Goal: Entertainment & Leisure: Consume media (video, audio)

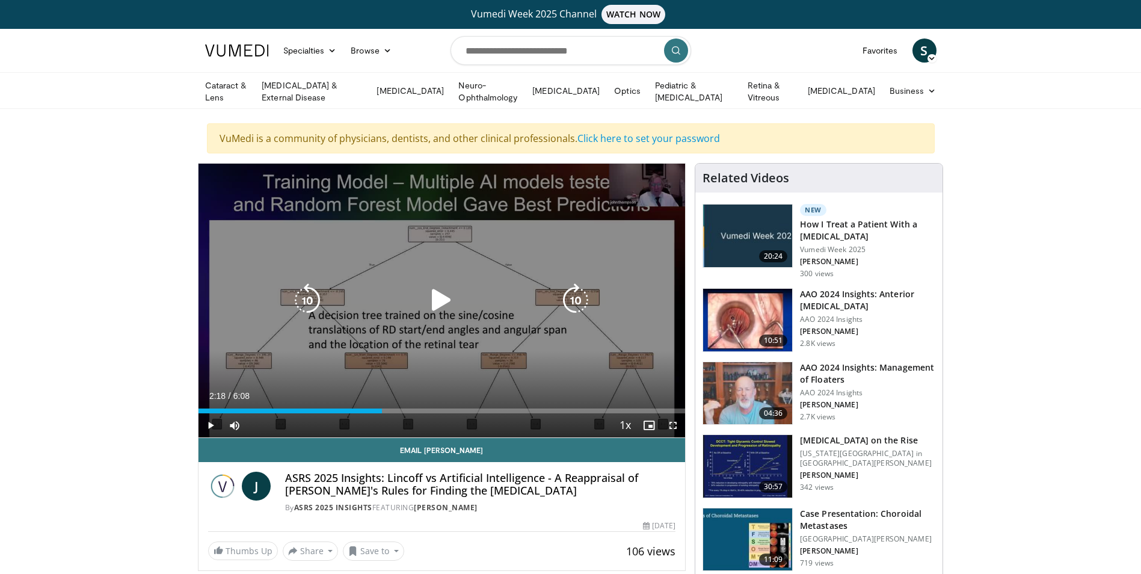
click at [437, 298] on icon "Video Player" at bounding box center [442, 300] width 34 height 34
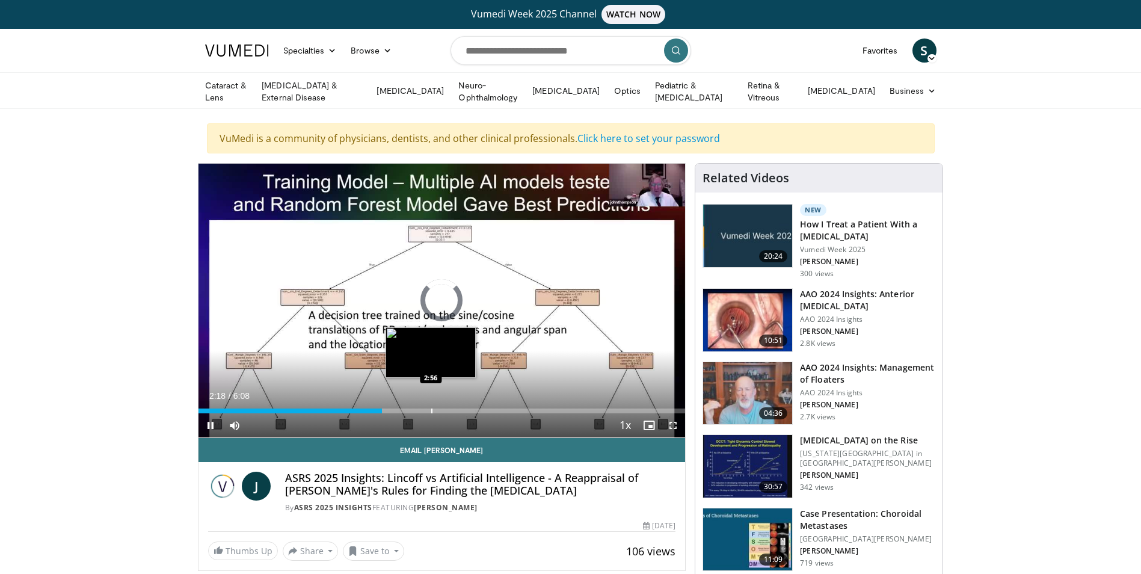
click at [431, 408] on div "Progress Bar" at bounding box center [431, 410] width 1 height 5
click at [415, 411] on div "Progress Bar" at bounding box center [415, 410] width 1 height 5
click at [208, 423] on span "Video Player" at bounding box center [210, 425] width 24 height 24
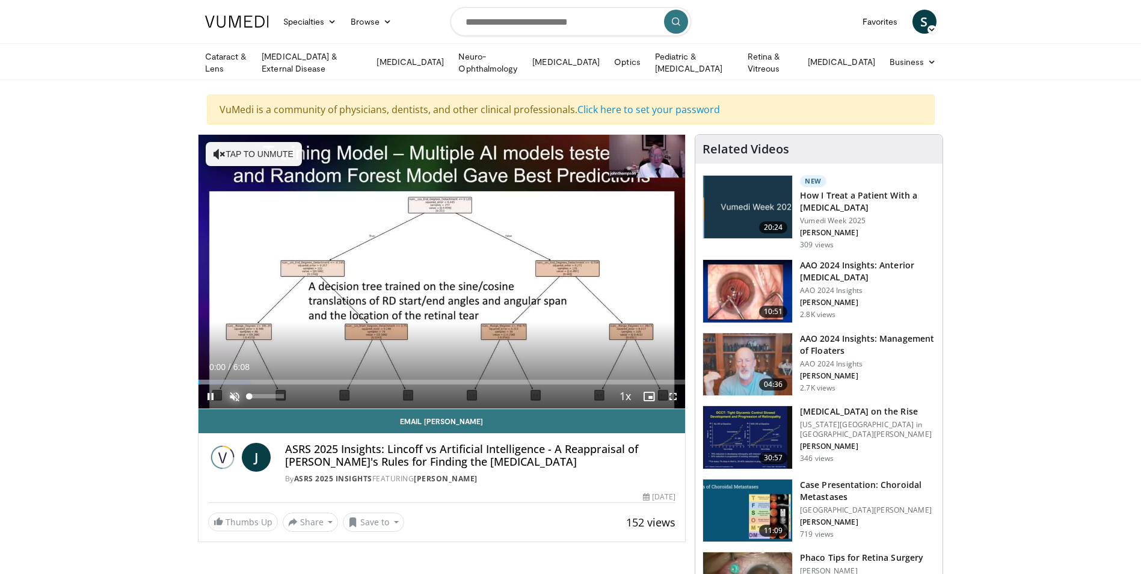
click at [236, 393] on span "Video Player" at bounding box center [234, 396] width 24 height 24
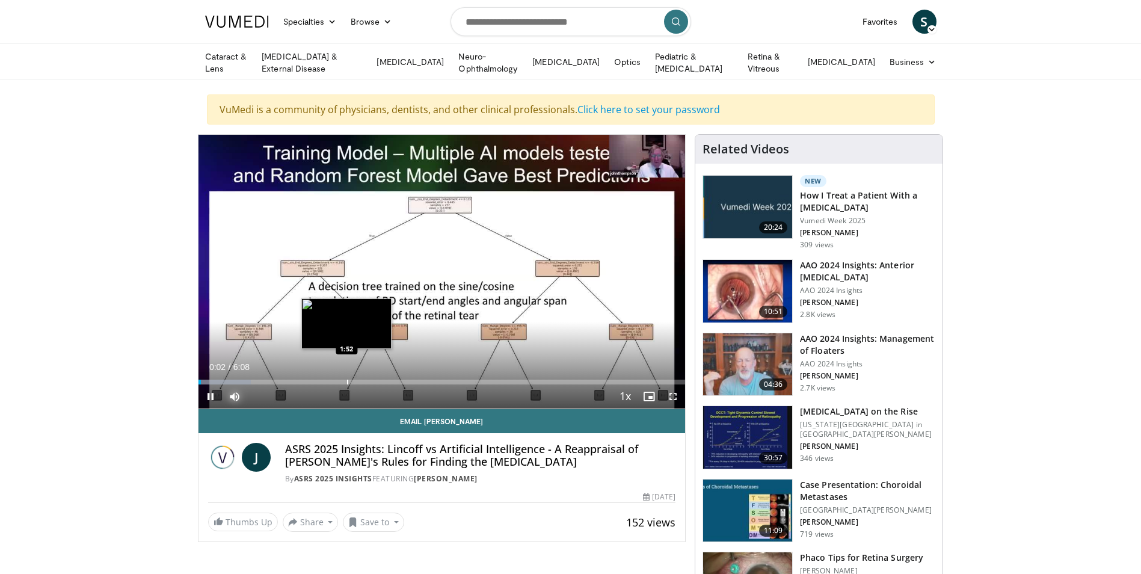
click at [347, 379] on div "Progress Bar" at bounding box center [347, 381] width 1 height 5
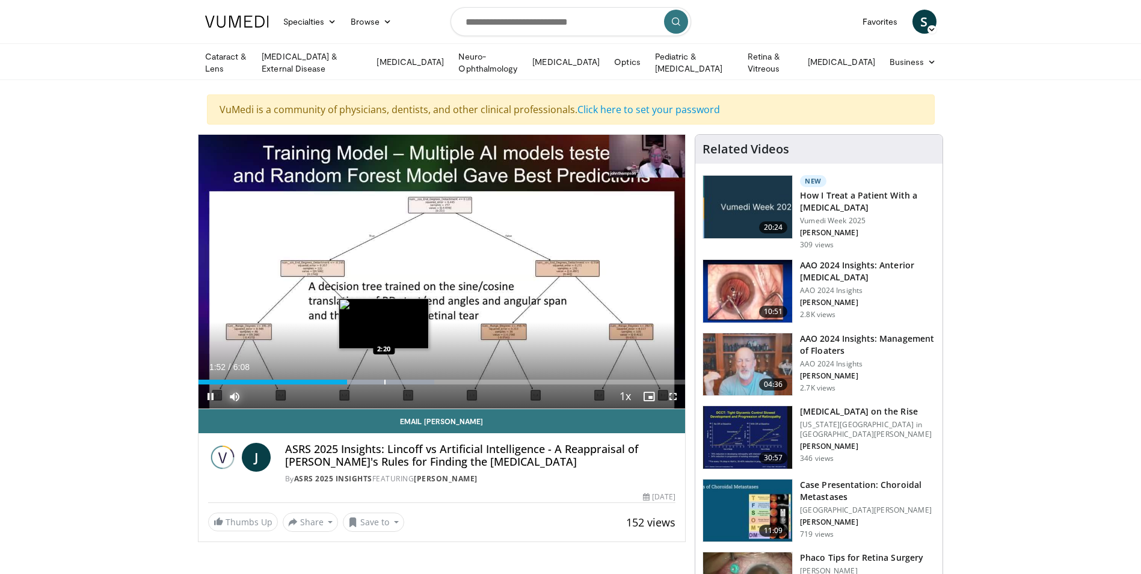
click at [385, 381] on div "Progress Bar" at bounding box center [384, 381] width 1 height 5
click at [411, 381] on video-js "**********" at bounding box center [441, 272] width 487 height 274
click at [422, 381] on div "Progress Bar" at bounding box center [421, 381] width 1 height 5
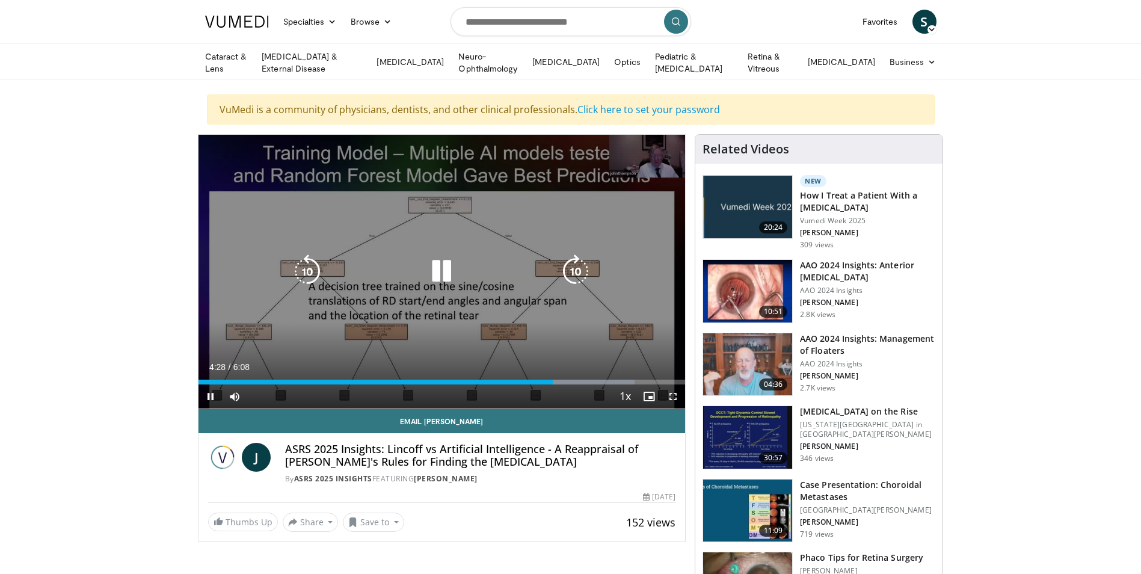
click at [445, 275] on icon "Video Player" at bounding box center [442, 271] width 34 height 34
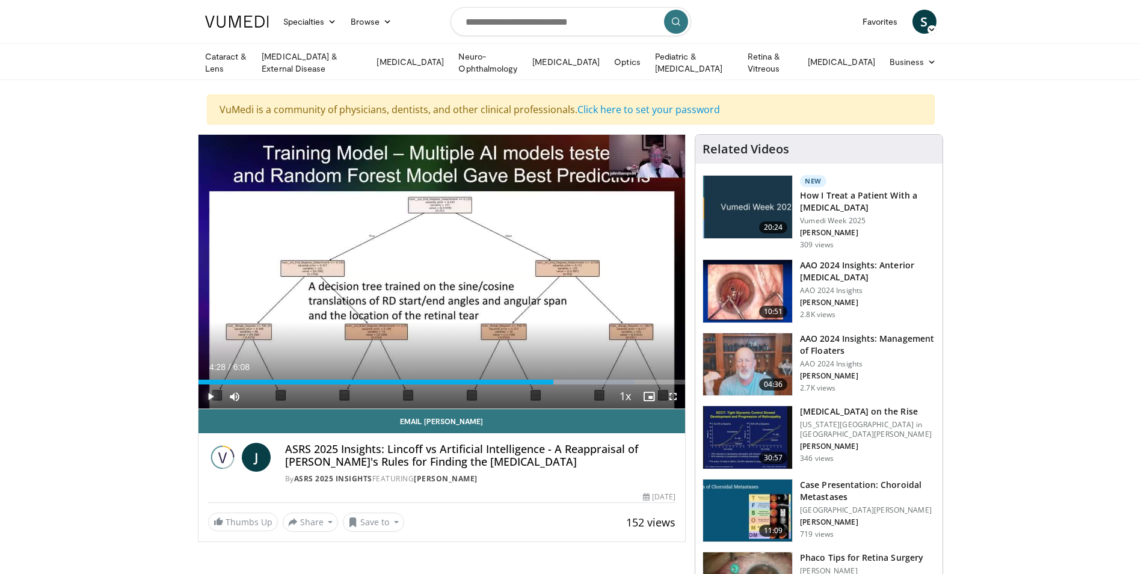
click at [213, 392] on span "Video Player" at bounding box center [210, 396] width 24 height 24
